Goal: Transaction & Acquisition: Download file/media

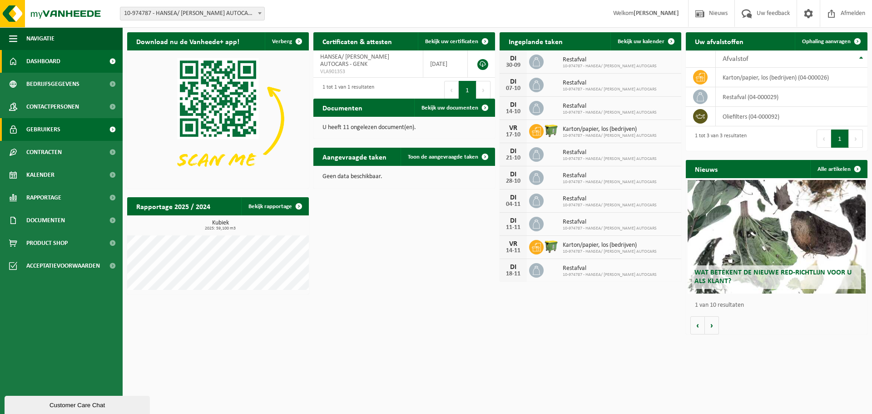
click at [52, 134] on span "Gebruikers" at bounding box center [43, 129] width 34 height 23
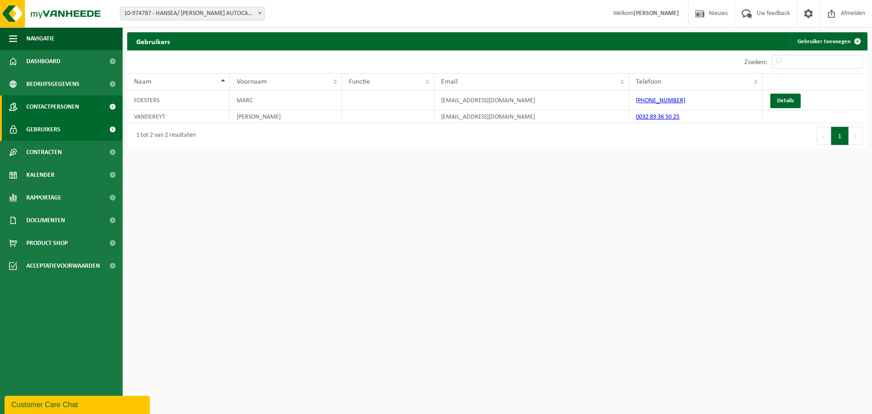
click at [72, 114] on span "Contactpersonen" at bounding box center [52, 106] width 53 height 23
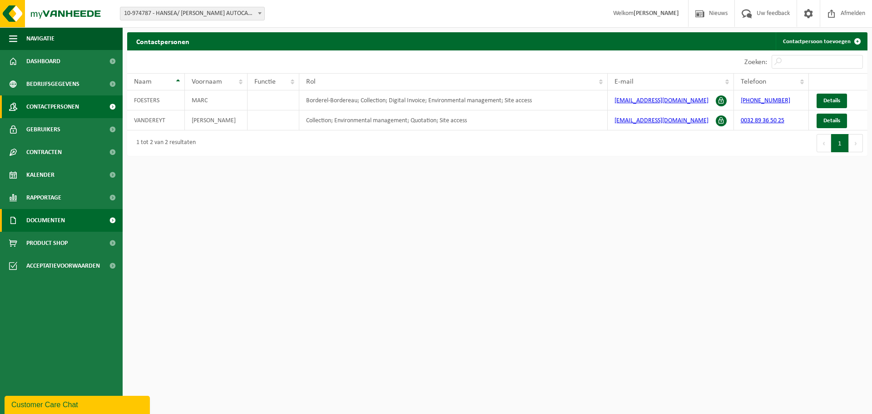
click at [56, 219] on span "Documenten" at bounding box center [45, 220] width 39 height 23
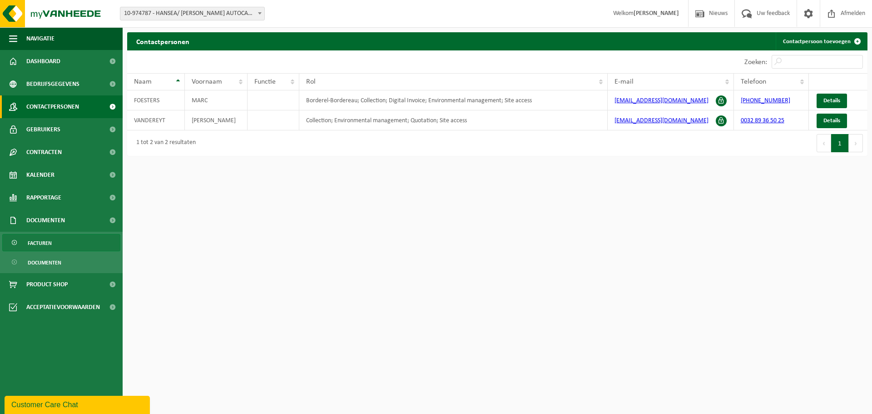
click at [28, 244] on span "Facturen" at bounding box center [40, 242] width 24 height 17
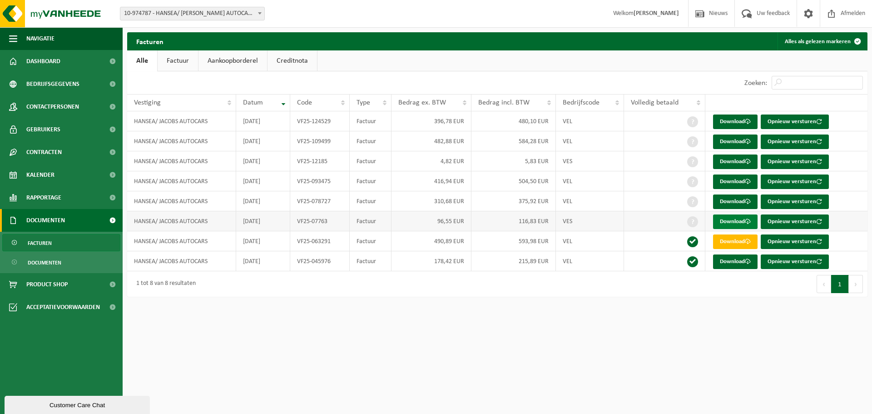
click at [744, 219] on link "Download" at bounding box center [735, 221] width 45 height 15
click at [735, 199] on link "Download" at bounding box center [735, 201] width 45 height 15
click at [735, 184] on link "Download" at bounding box center [735, 181] width 45 height 15
click at [733, 161] on link "Download" at bounding box center [735, 161] width 45 height 15
click at [733, 143] on link "Download" at bounding box center [735, 141] width 45 height 15
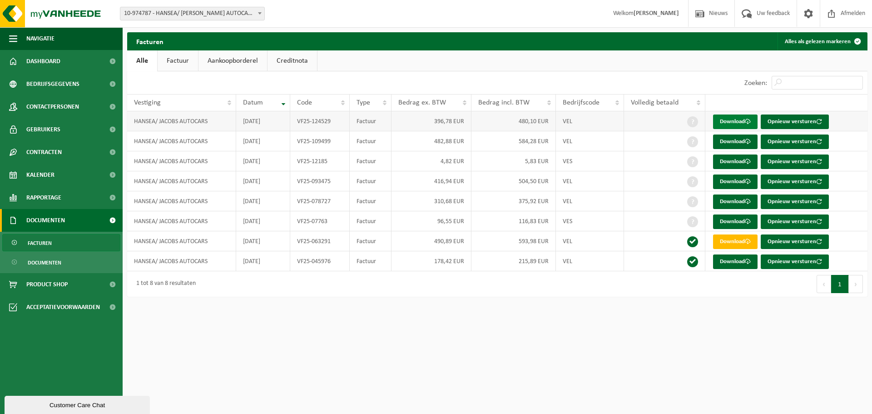
click at [729, 119] on link "Download" at bounding box center [735, 121] width 45 height 15
click at [170, 59] on link "Factuur" at bounding box center [178, 60] width 40 height 21
